Goal: Find specific page/section: Find specific page/section

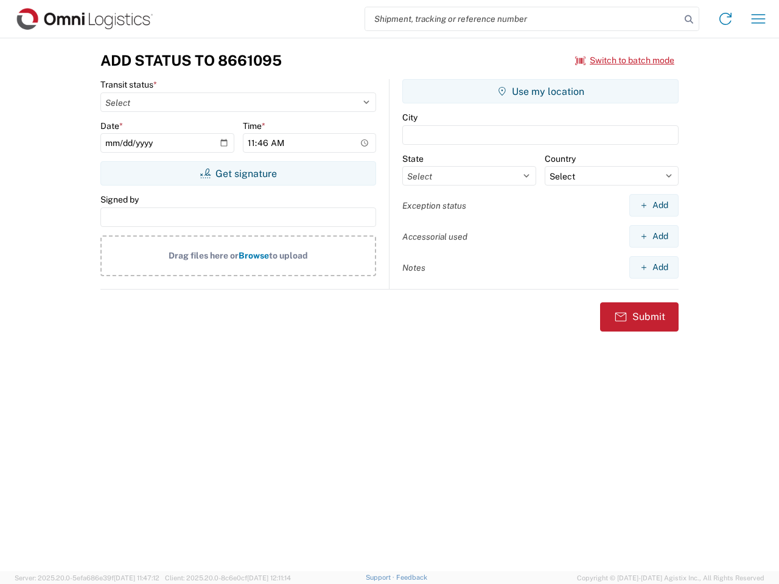
click at [523, 19] on input "search" at bounding box center [522, 18] width 315 height 23
click at [689, 19] on icon at bounding box center [688, 19] width 17 height 17
click at [725, 19] on icon at bounding box center [725, 18] width 19 height 19
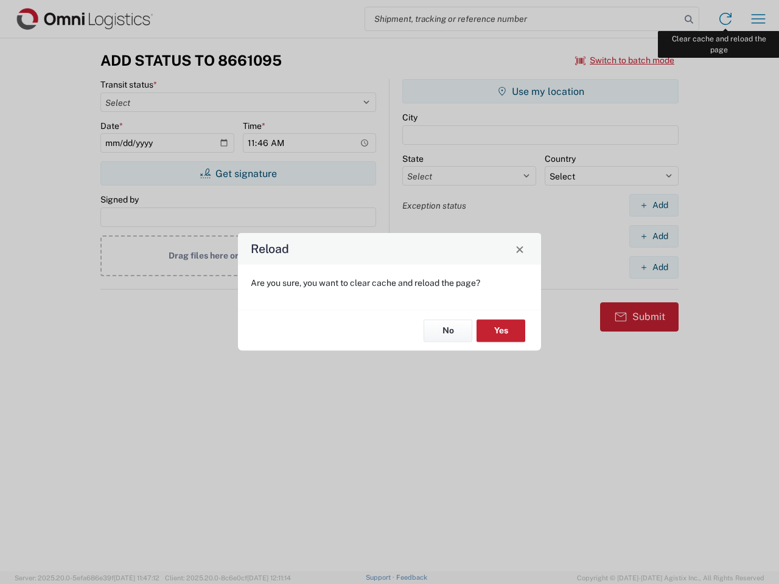
click at [758, 19] on div "Reload Are you sure, you want to clear cache and reload the page? No Yes" at bounding box center [389, 292] width 779 height 584
click at [625, 60] on div "Reload Are you sure, you want to clear cache and reload the page? No Yes" at bounding box center [389, 292] width 779 height 584
click at [238, 173] on div "Reload Are you sure, you want to clear cache and reload the page? No Yes" at bounding box center [389, 292] width 779 height 584
click at [540, 91] on div "Reload Are you sure, you want to clear cache and reload the page? No Yes" at bounding box center [389, 292] width 779 height 584
click at [654, 205] on div "Reload Are you sure, you want to clear cache and reload the page? No Yes" at bounding box center [389, 292] width 779 height 584
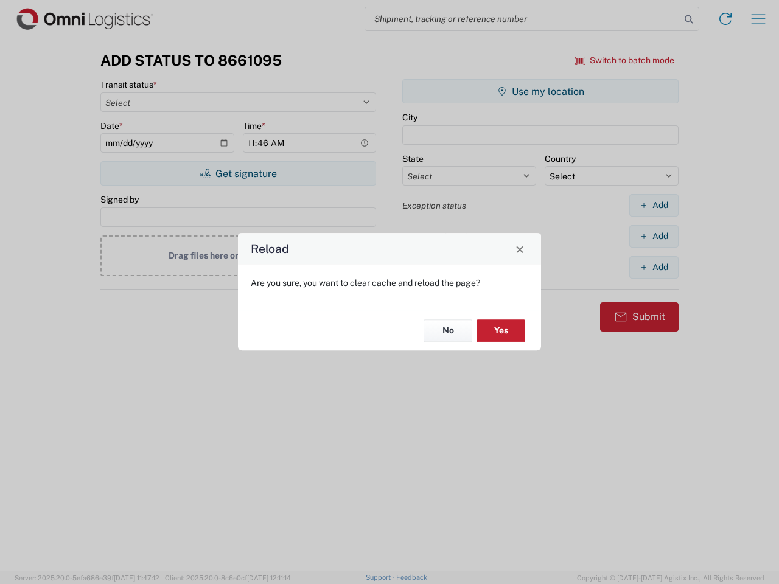
click at [654, 236] on div "Reload Are you sure, you want to clear cache and reload the page? No Yes" at bounding box center [389, 292] width 779 height 584
click at [654, 267] on div "Reload Are you sure, you want to clear cache and reload the page? No Yes" at bounding box center [389, 292] width 779 height 584
